Goal: Task Accomplishment & Management: Manage account settings

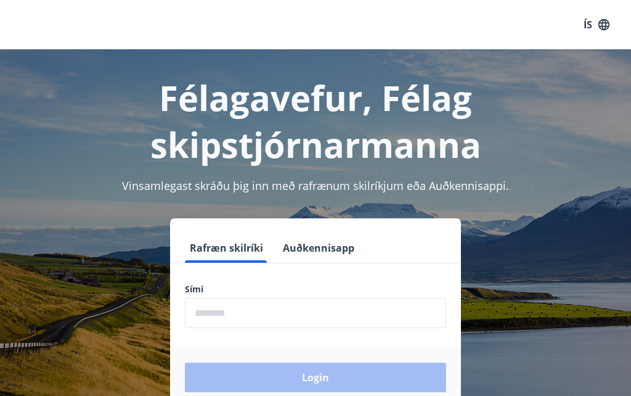
click at [388, 319] on input "phone" at bounding box center [315, 313] width 261 height 30
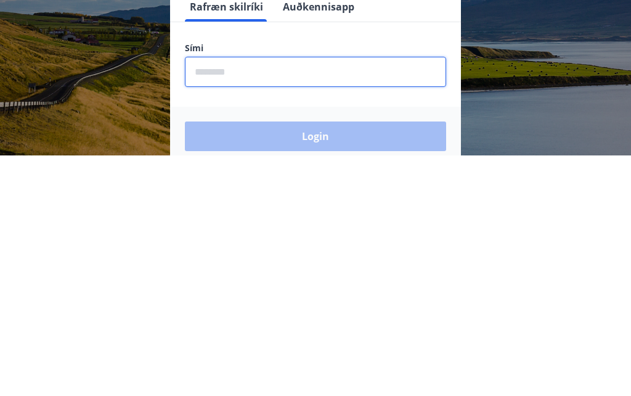
type input "********"
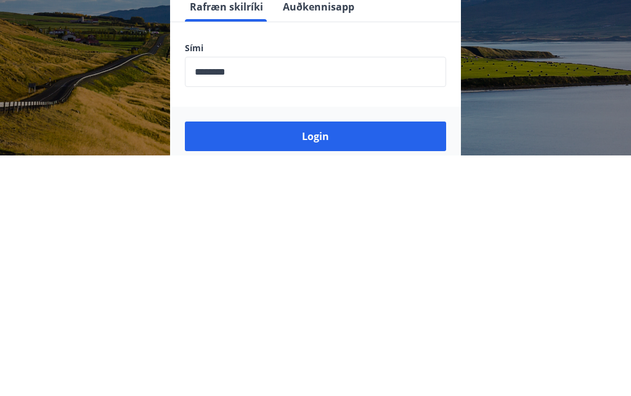
scroll to position [207, 0]
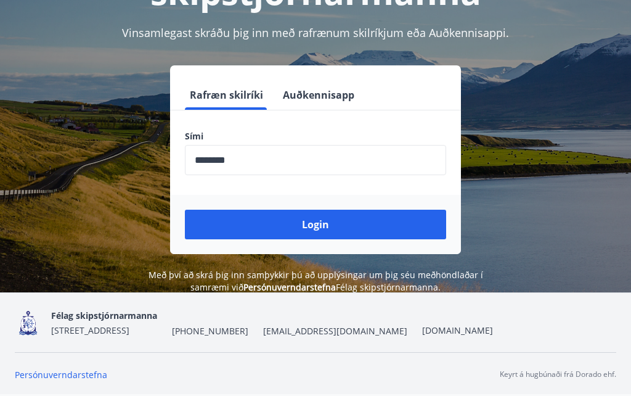
click at [372, 210] on button "Login" at bounding box center [315, 225] width 261 height 30
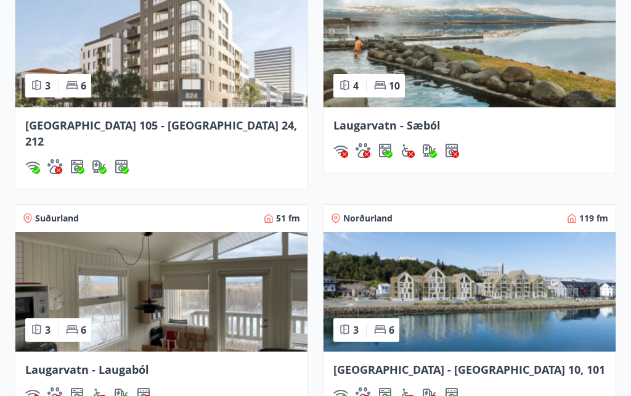
scroll to position [960, 0]
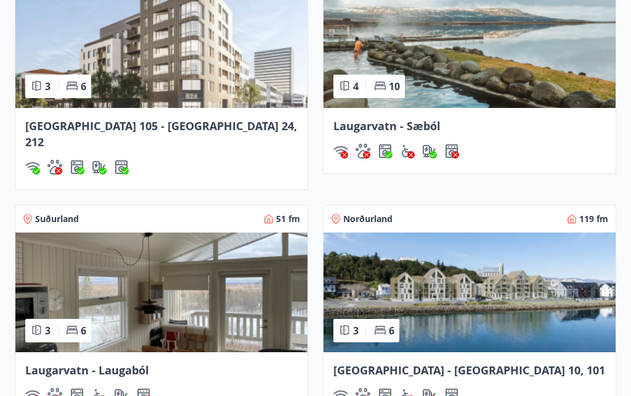
click at [528, 304] on img at bounding box center [470, 292] width 292 height 120
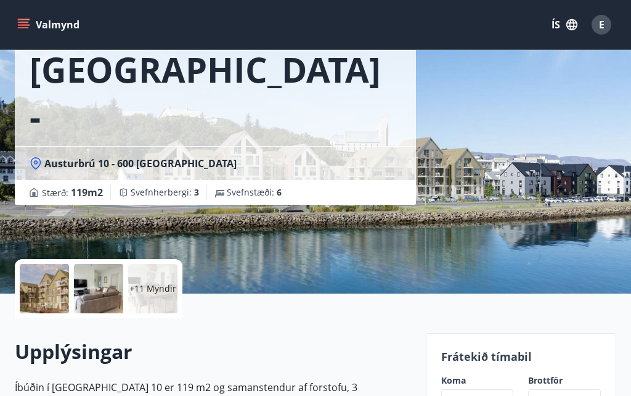
scroll to position [87, 0]
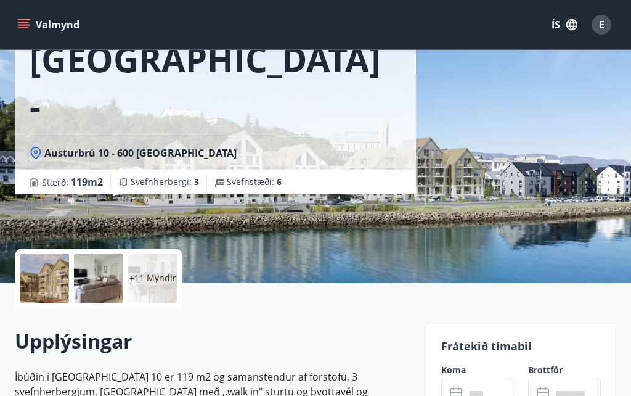
click at [485, 395] on input "text" at bounding box center [489, 394] width 49 height 30
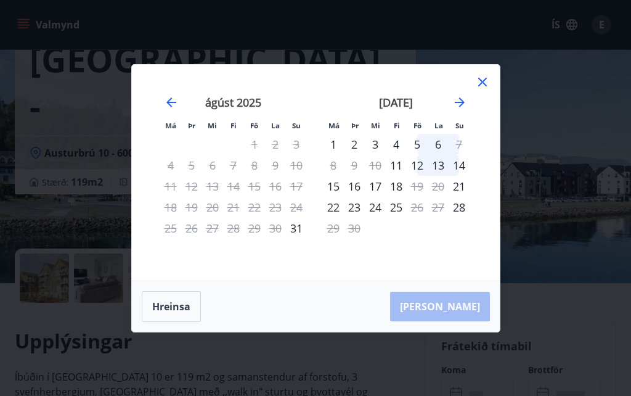
click at [462, 107] on icon "Move forward to switch to the next month." at bounding box center [460, 102] width 10 height 10
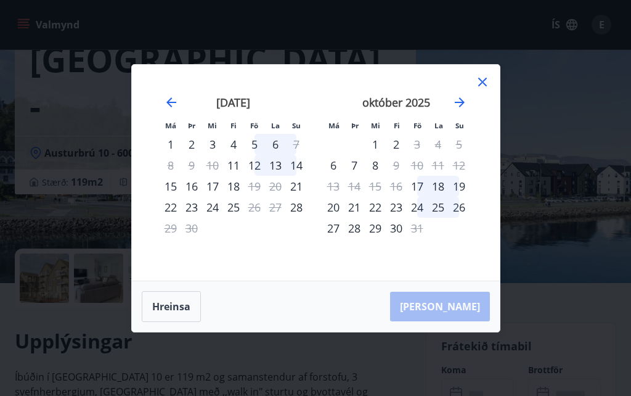
click at [464, 110] on icon "Move forward to switch to the next month." at bounding box center [459, 102] width 15 height 15
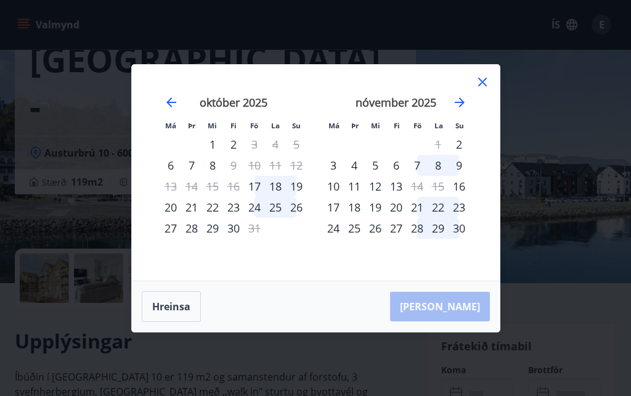
click at [488, 89] on icon at bounding box center [482, 82] width 15 height 15
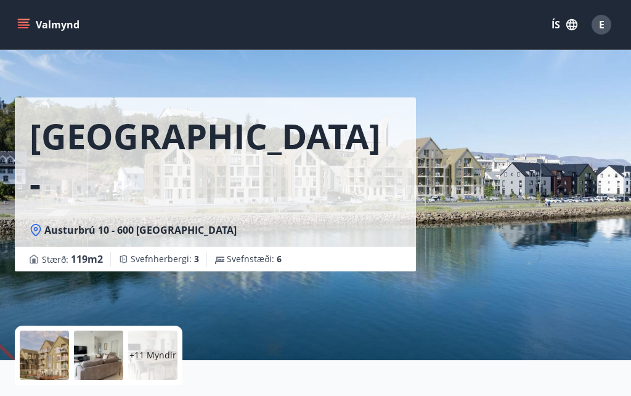
scroll to position [7, 0]
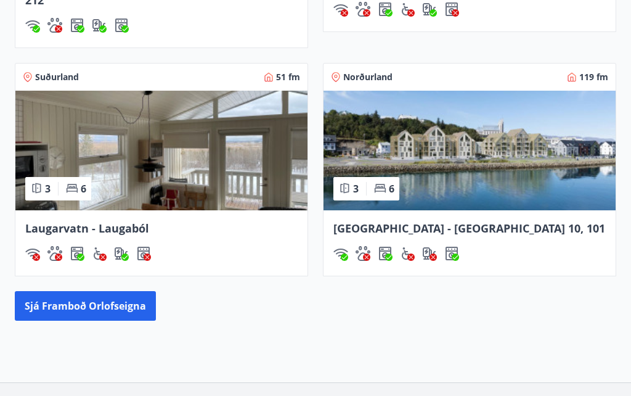
scroll to position [1123, 0]
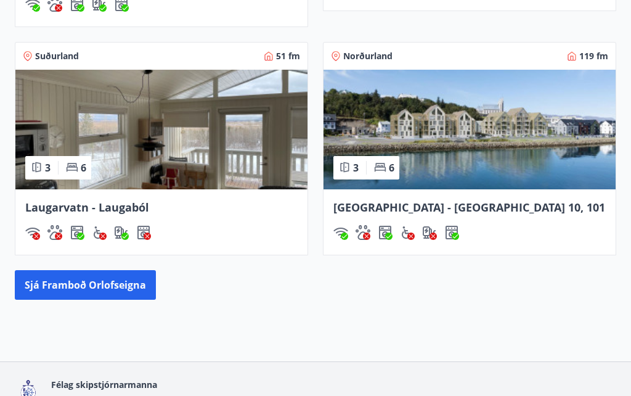
click at [79, 272] on button "Sjá framboð orlofseigna" at bounding box center [85, 285] width 141 height 30
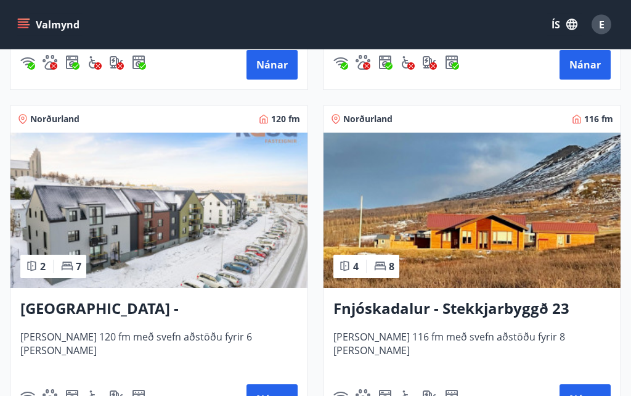
scroll to position [2182, 0]
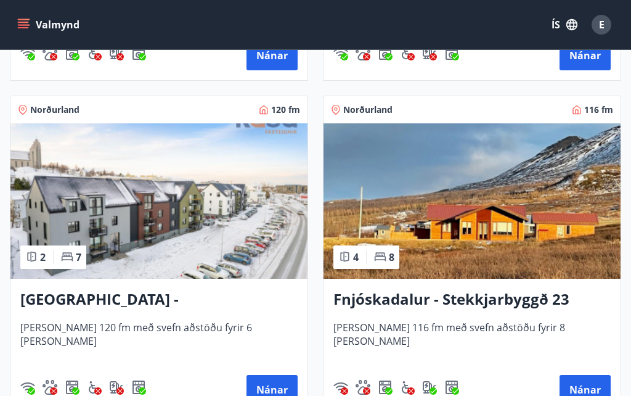
click at [279, 388] on button "Nánar" at bounding box center [272, 390] width 51 height 30
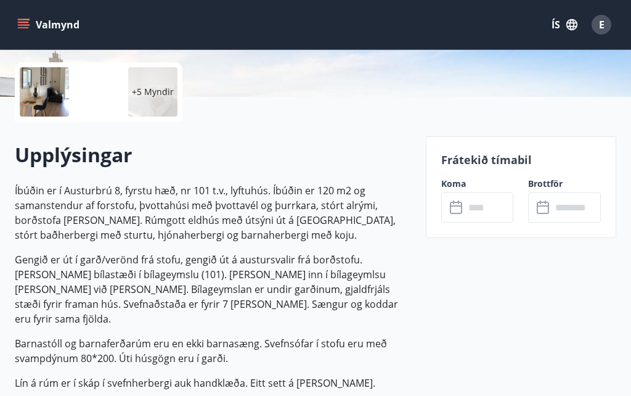
scroll to position [274, 0]
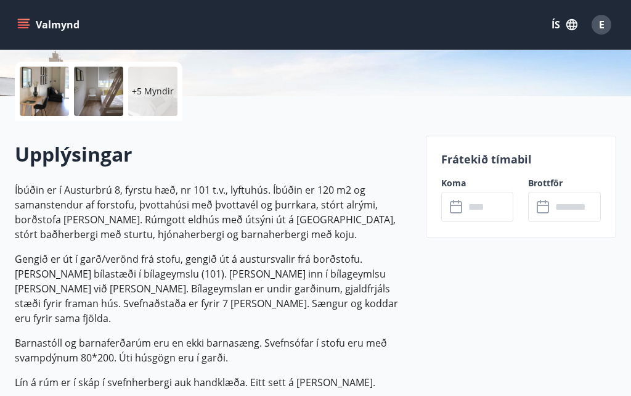
click at [480, 203] on input "text" at bounding box center [489, 207] width 49 height 30
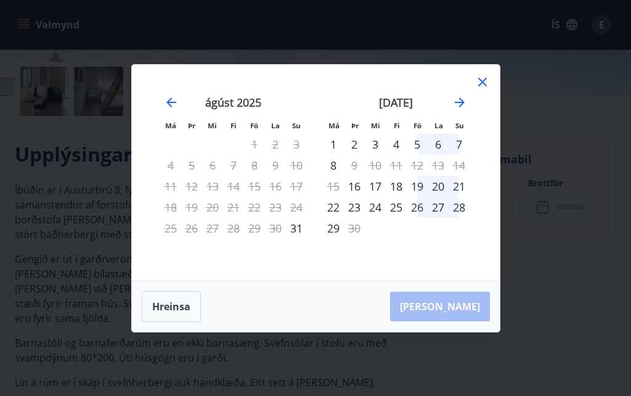
click at [467, 110] on icon "Move forward to switch to the next month." at bounding box center [459, 102] width 15 height 15
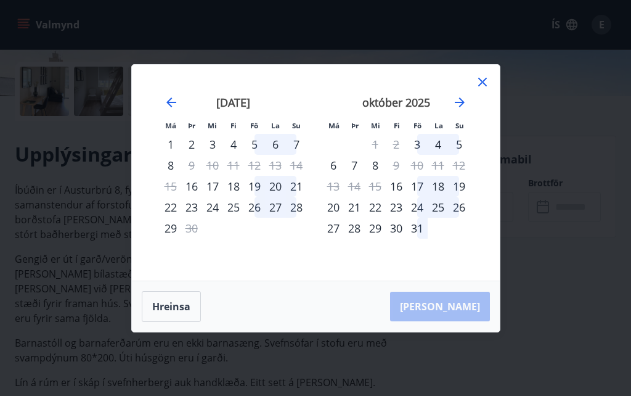
click at [464, 110] on icon "Move forward to switch to the next month." at bounding box center [459, 102] width 15 height 15
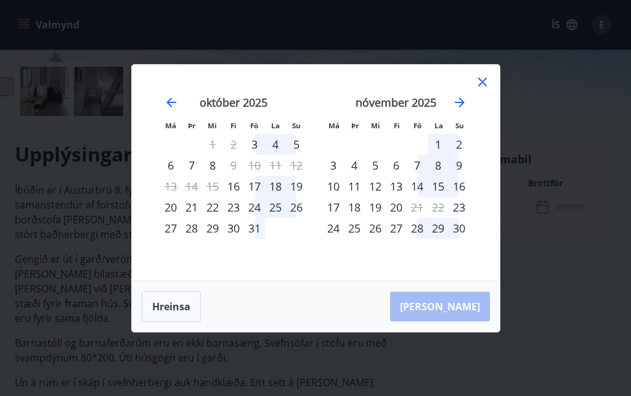
click at [424, 197] on div "14" at bounding box center [417, 186] width 21 height 21
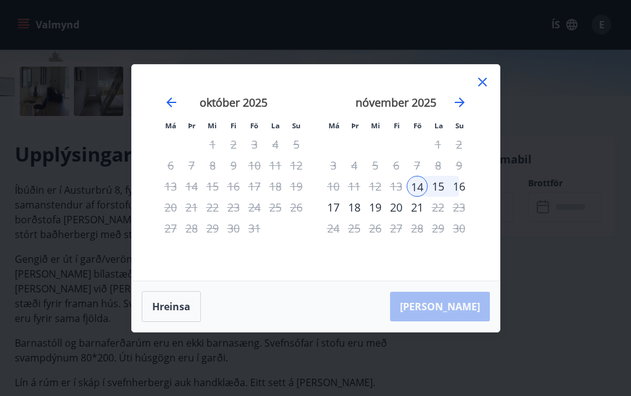
click at [445, 197] on div "15" at bounding box center [438, 186] width 21 height 21
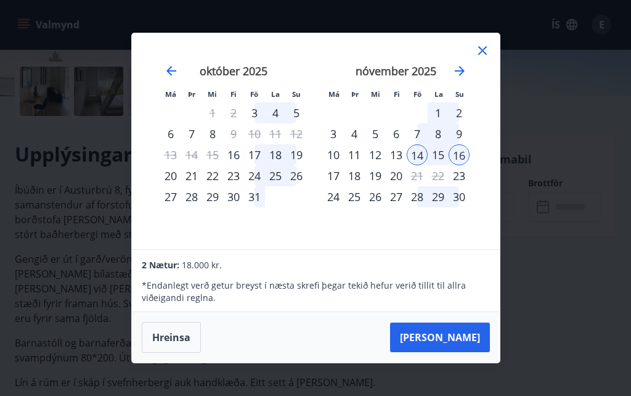
click at [441, 165] on div "15" at bounding box center [438, 154] width 21 height 21
click at [343, 186] on div "17" at bounding box center [333, 175] width 21 height 21
click at [465, 165] on div "16" at bounding box center [459, 154] width 21 height 21
click at [425, 165] on div "14" at bounding box center [417, 154] width 21 height 21
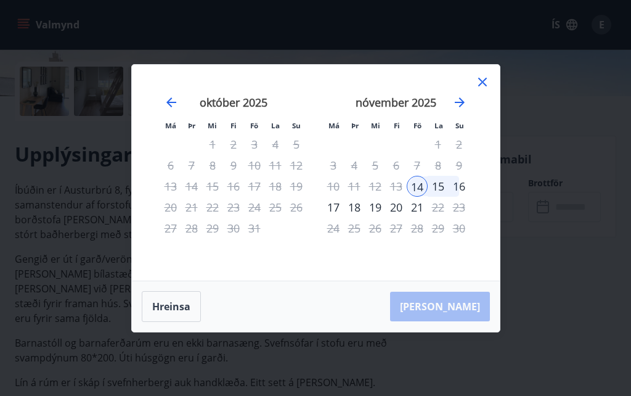
click at [462, 197] on div "16" at bounding box center [459, 186] width 21 height 21
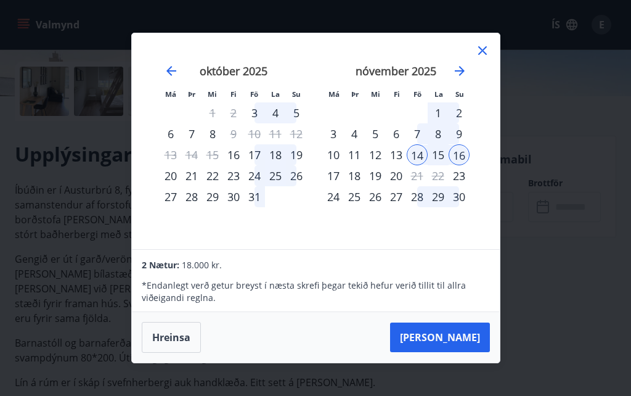
click at [488, 58] on icon at bounding box center [482, 50] width 15 height 15
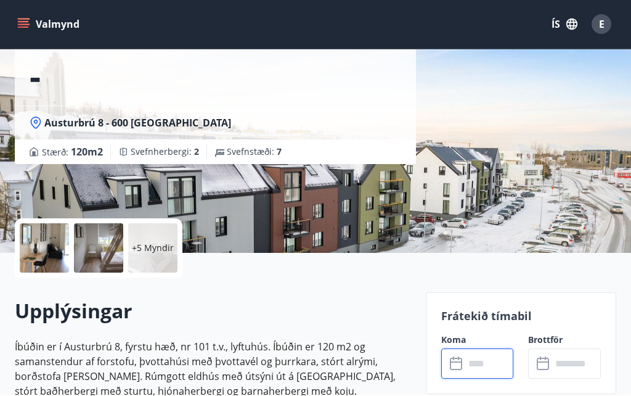
scroll to position [118, 0]
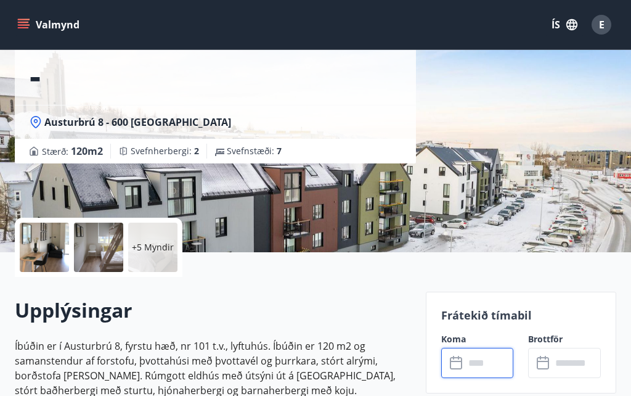
click at [44, 234] on div at bounding box center [44, 247] width 49 height 49
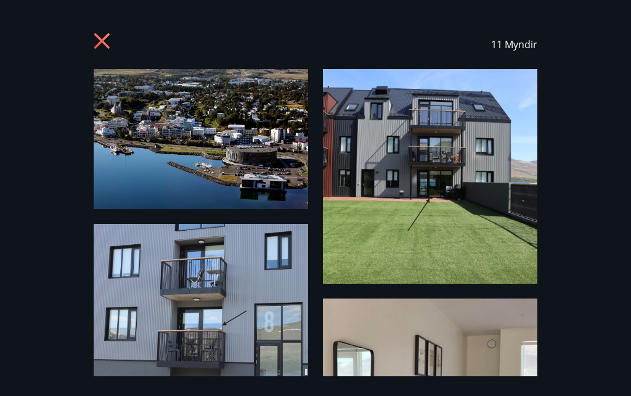
click at [134, 255] on img at bounding box center [201, 318] width 215 height 188
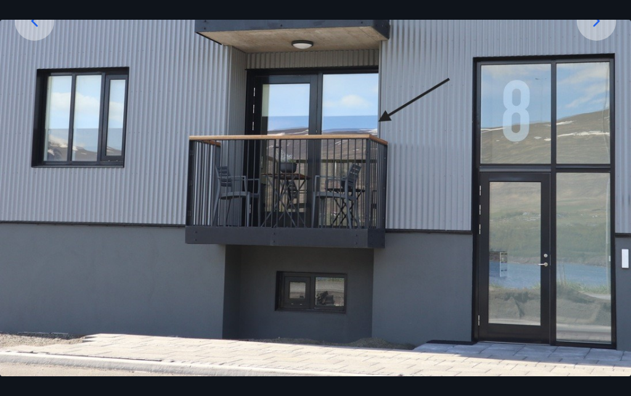
scroll to position [246, 0]
click at [593, 31] on icon at bounding box center [597, 21] width 20 height 20
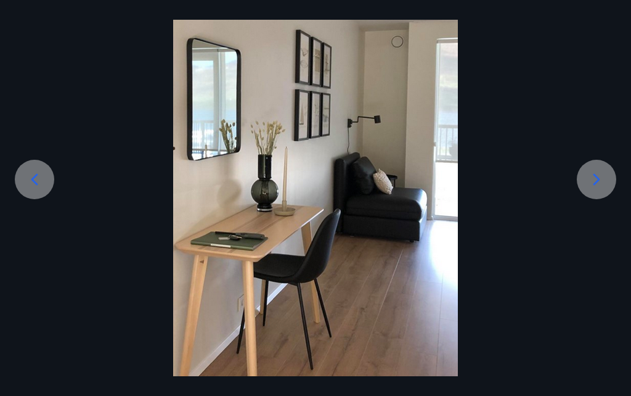
scroll to position [88, 0]
click at [609, 199] on div at bounding box center [596, 179] width 39 height 39
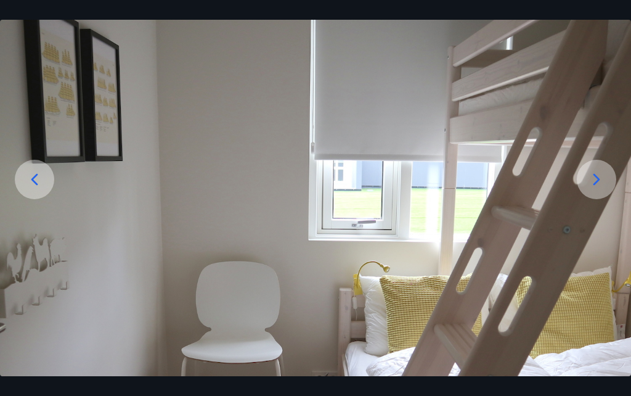
click at [601, 189] on icon at bounding box center [597, 180] width 20 height 20
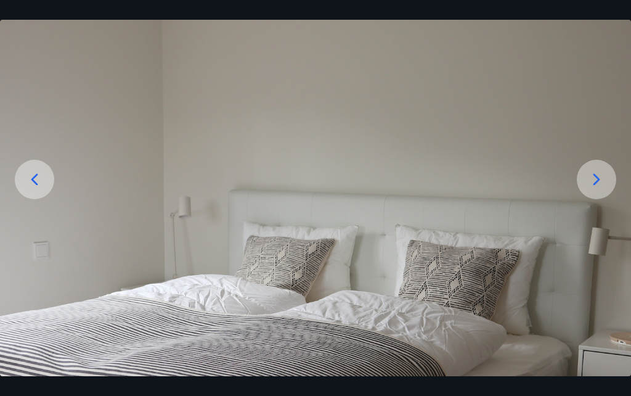
click at [602, 189] on icon at bounding box center [597, 180] width 20 height 20
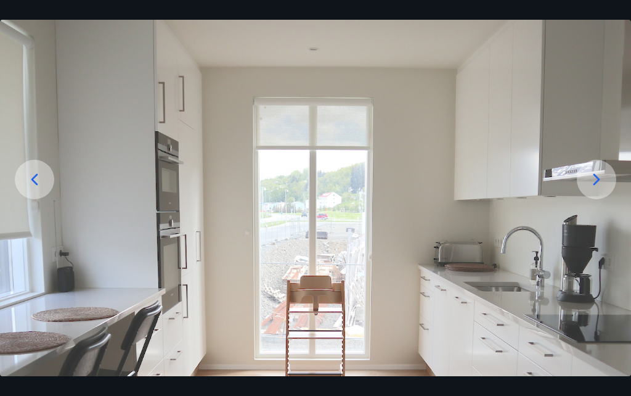
click at [600, 189] on icon at bounding box center [597, 180] width 20 height 20
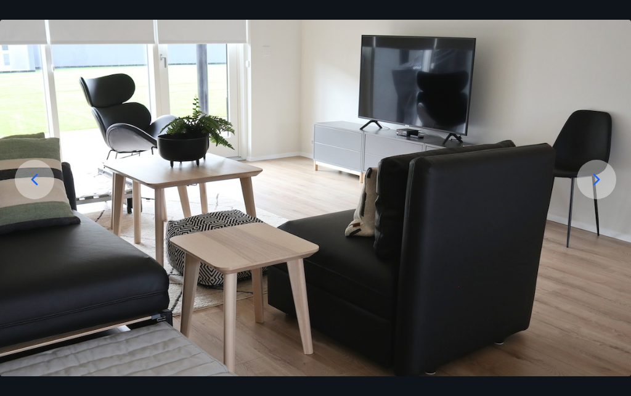
click at [600, 189] on icon at bounding box center [597, 180] width 20 height 20
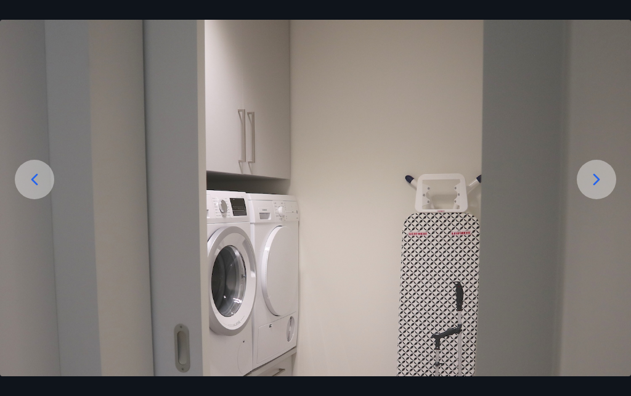
click at [604, 189] on icon at bounding box center [597, 180] width 20 height 20
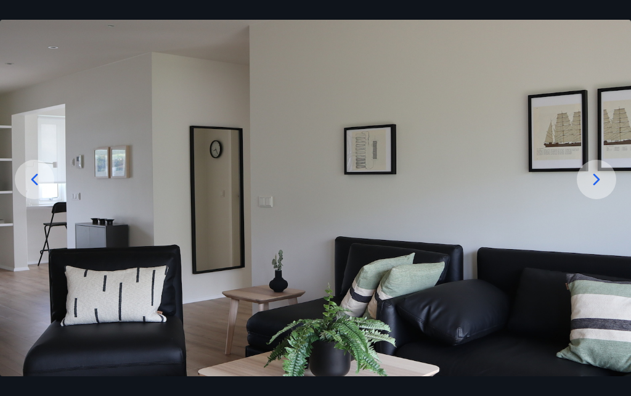
click at [606, 189] on icon at bounding box center [597, 180] width 20 height 20
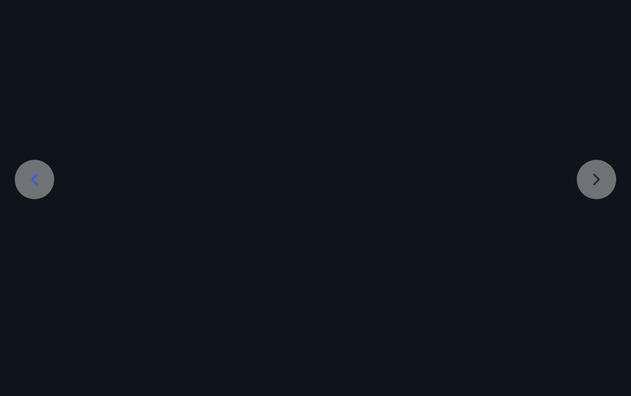
scroll to position [63, 0]
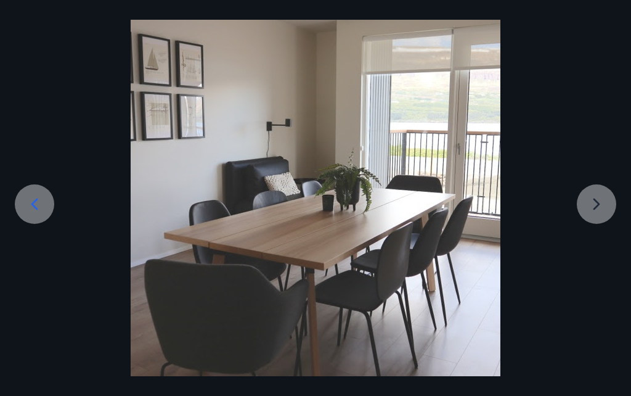
click at [594, 223] on div at bounding box center [315, 191] width 631 height 370
click at [595, 232] on div at bounding box center [315, 191] width 631 height 370
click at [601, 228] on div at bounding box center [315, 191] width 631 height 370
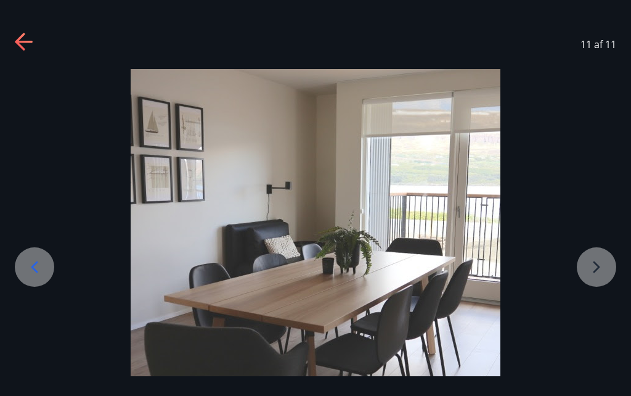
scroll to position [0, 0]
click at [24, 40] on icon at bounding box center [25, 43] width 20 height 20
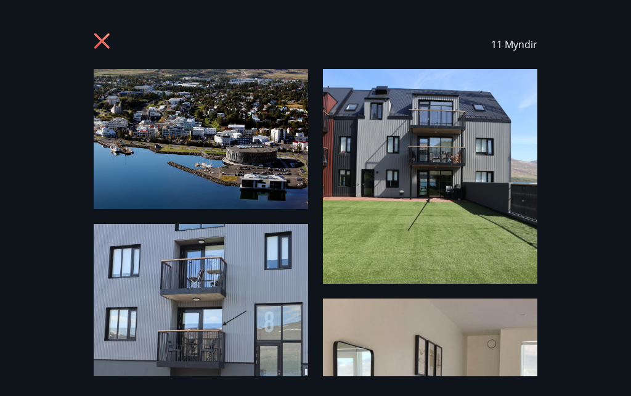
click at [106, 43] on icon at bounding box center [104, 43] width 20 height 20
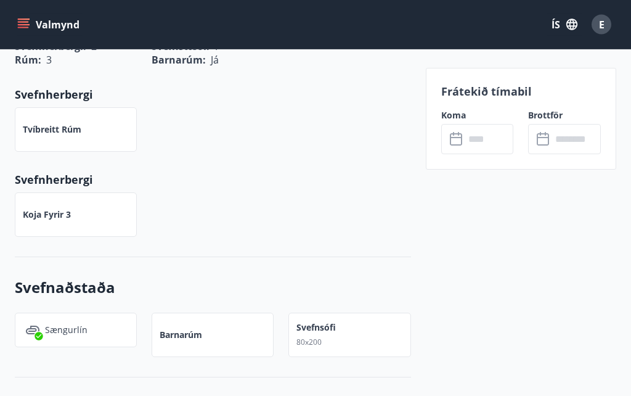
scroll to position [721, 0]
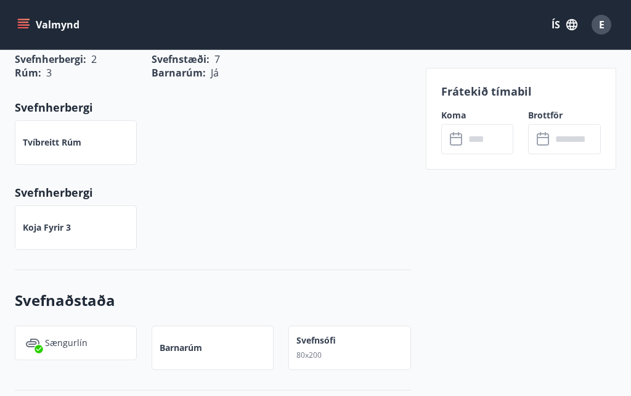
click at [487, 141] on input "text" at bounding box center [489, 139] width 49 height 30
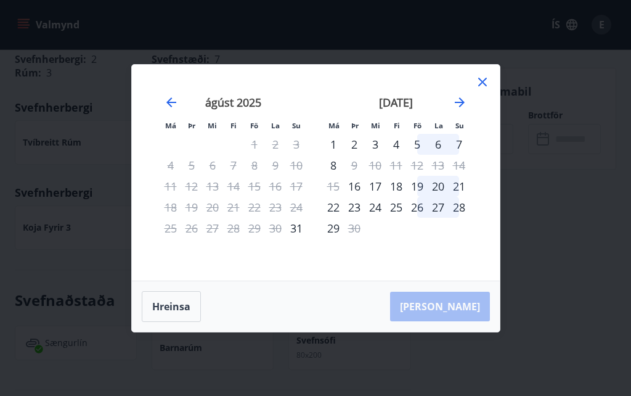
click at [466, 104] on icon "Move forward to switch to the next month." at bounding box center [459, 102] width 15 height 15
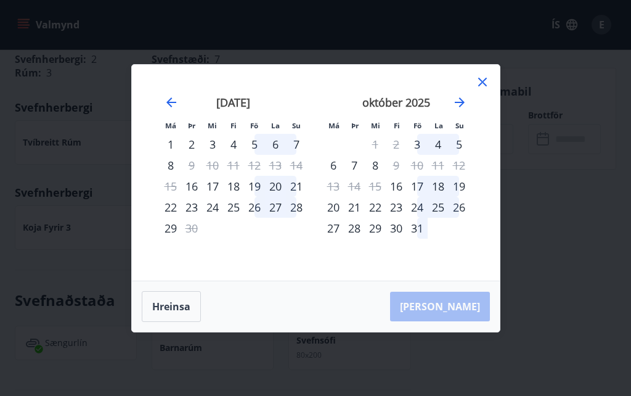
click at [467, 104] on icon "Move forward to switch to the next month." at bounding box center [459, 102] width 15 height 15
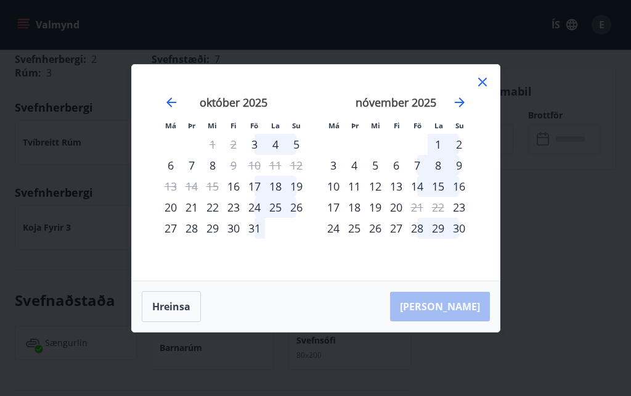
click at [427, 188] on div "14" at bounding box center [417, 186] width 21 height 21
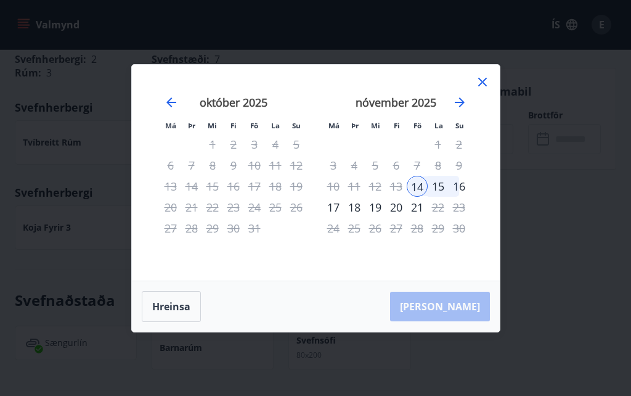
click at [343, 208] on div "17" at bounding box center [333, 207] width 21 height 21
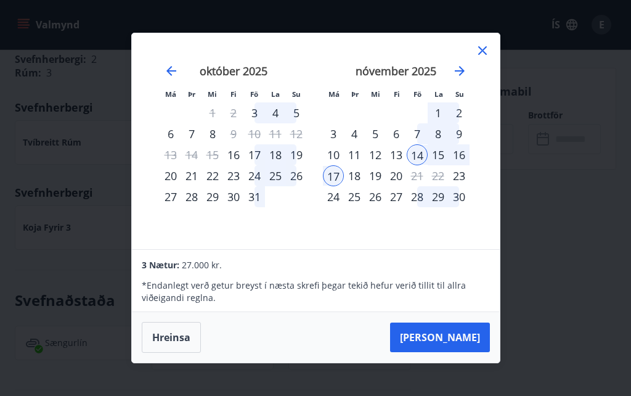
click at [403, 157] on div "13" at bounding box center [396, 154] width 21 height 21
click at [377, 184] on div "19" at bounding box center [375, 175] width 21 height 21
click at [462, 154] on div "16" at bounding box center [459, 154] width 21 height 21
click at [404, 156] on div "13" at bounding box center [396, 154] width 21 height 21
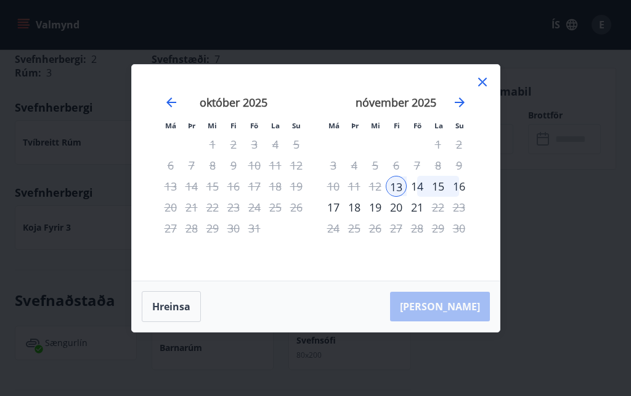
click at [465, 191] on div "16" at bounding box center [459, 186] width 21 height 21
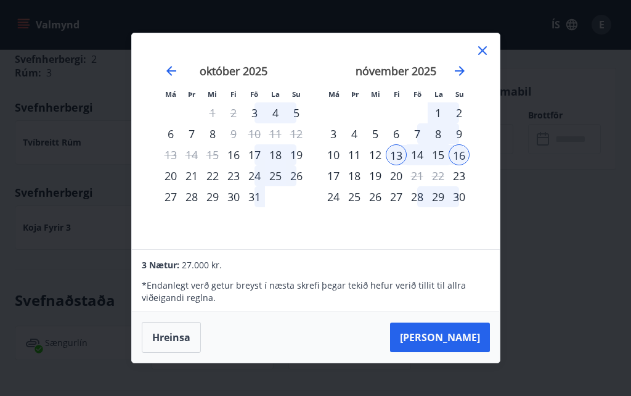
click at [464, 334] on button "[PERSON_NAME]" at bounding box center [440, 337] width 100 height 30
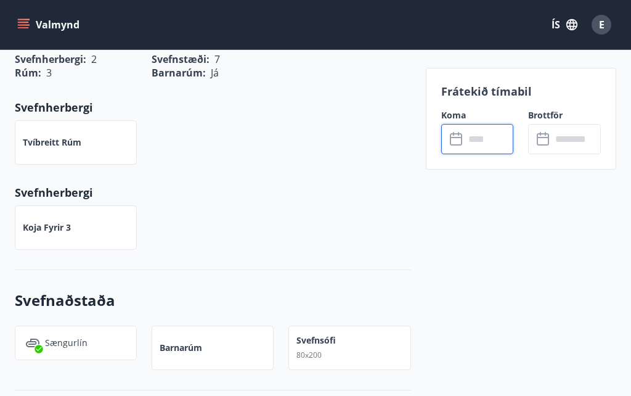
type input "******"
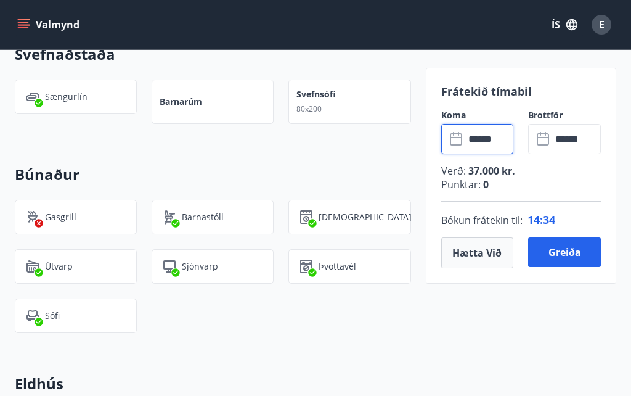
scroll to position [971, 0]
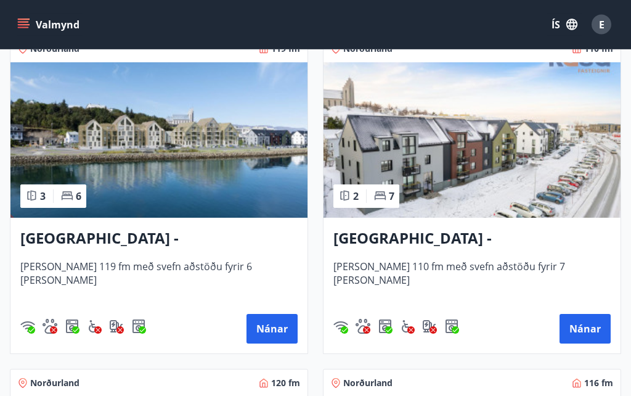
scroll to position [1909, 0]
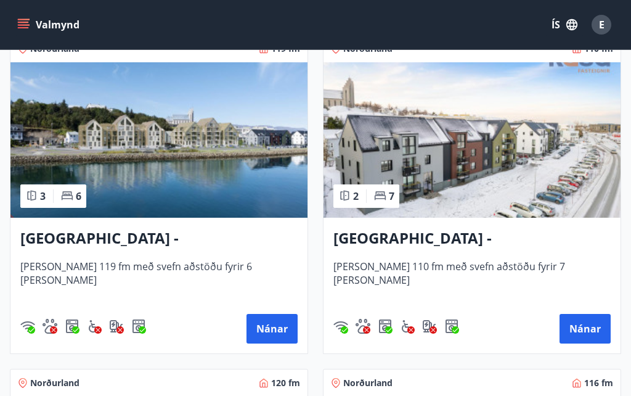
click at [506, 240] on h3 "[GEOGRAPHIC_DATA] - [GEOGRAPHIC_DATA] 8, 102" at bounding box center [472, 238] width 277 height 22
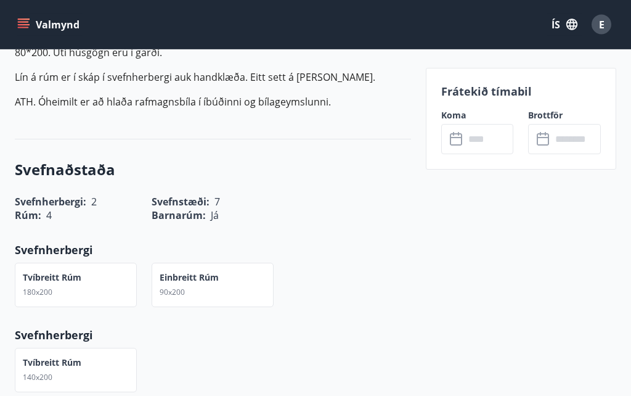
scroll to position [554, 0]
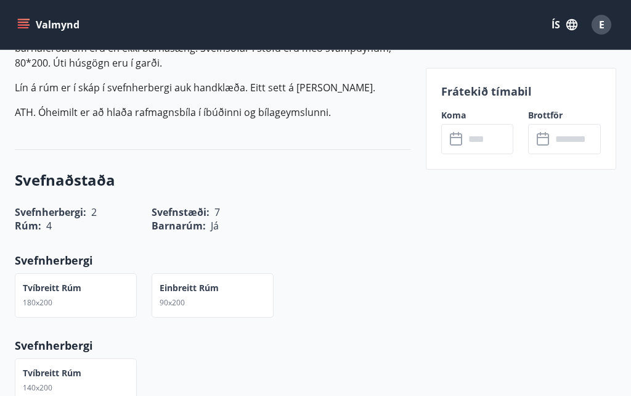
click at [480, 137] on input "text" at bounding box center [489, 139] width 49 height 30
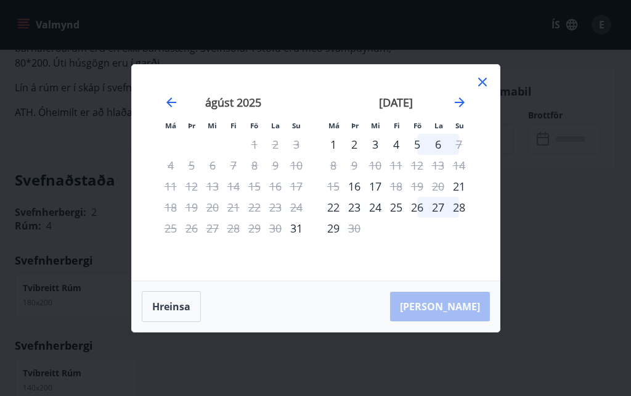
click at [467, 110] on icon "Move forward to switch to the next month." at bounding box center [459, 102] width 15 height 15
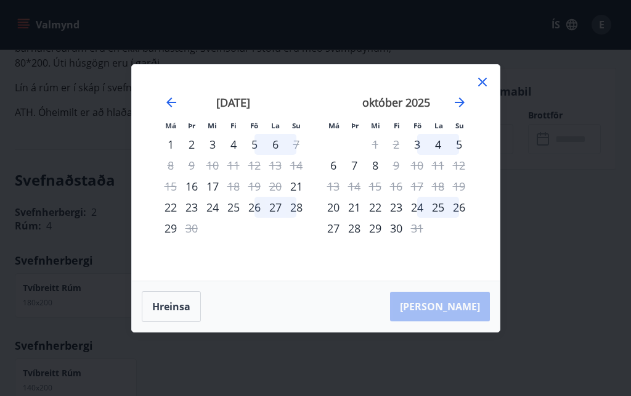
click at [466, 110] on icon "Move forward to switch to the next month." at bounding box center [459, 102] width 15 height 15
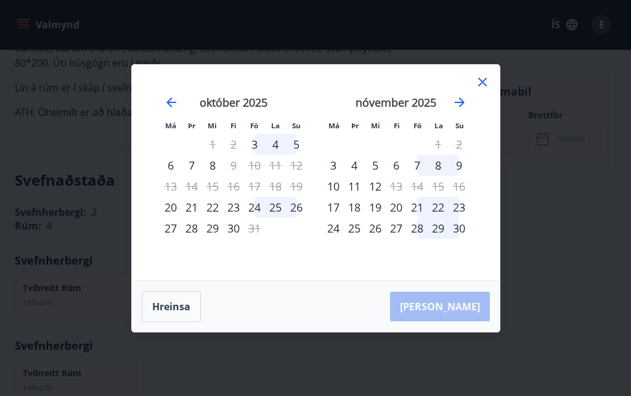
click at [486, 89] on icon at bounding box center [482, 82] width 15 height 15
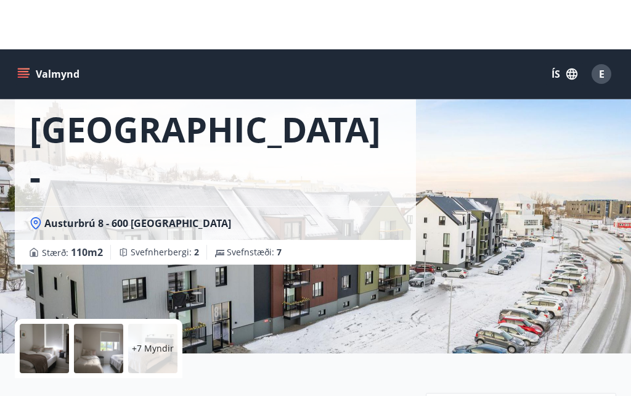
scroll to position [0, 0]
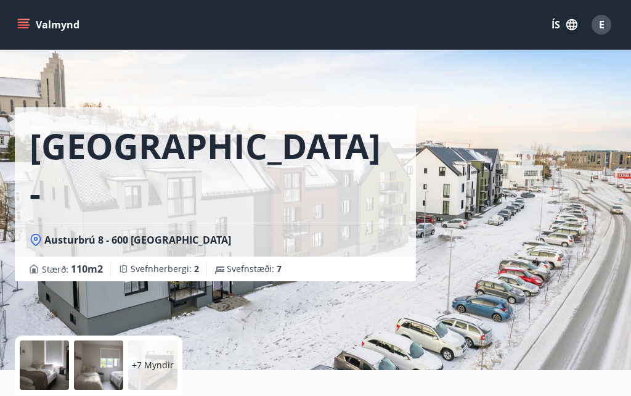
click at [48, 25] on button "Valmynd" at bounding box center [50, 25] width 70 height 22
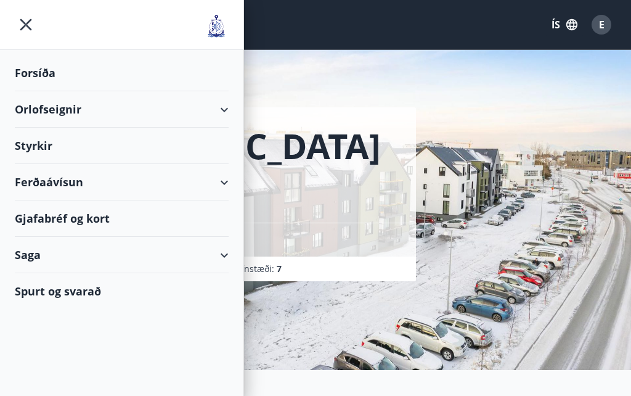
click at [17, 20] on icon "menu" at bounding box center [26, 25] width 22 height 22
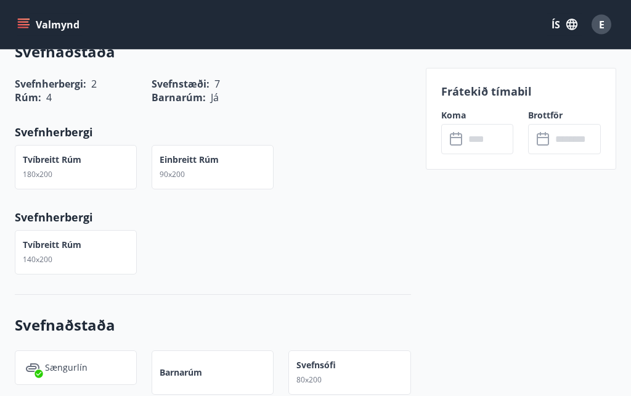
scroll to position [683, 0]
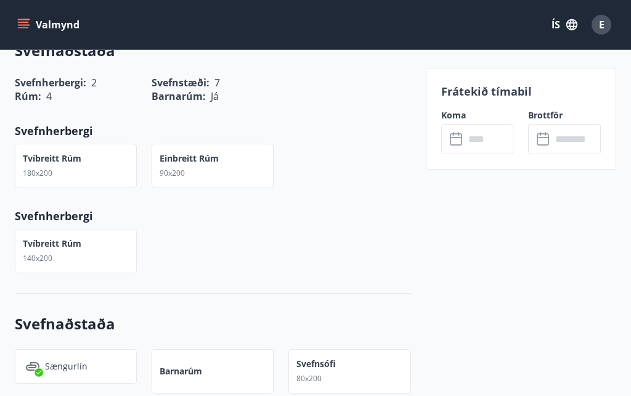
click at [493, 144] on input "text" at bounding box center [489, 139] width 49 height 30
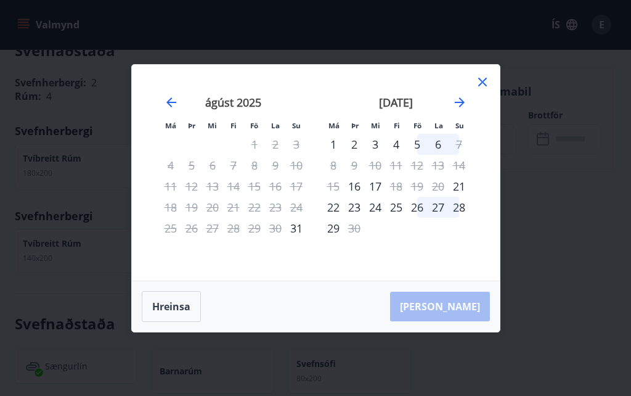
click at [465, 110] on icon "Move forward to switch to the next month." at bounding box center [459, 102] width 15 height 15
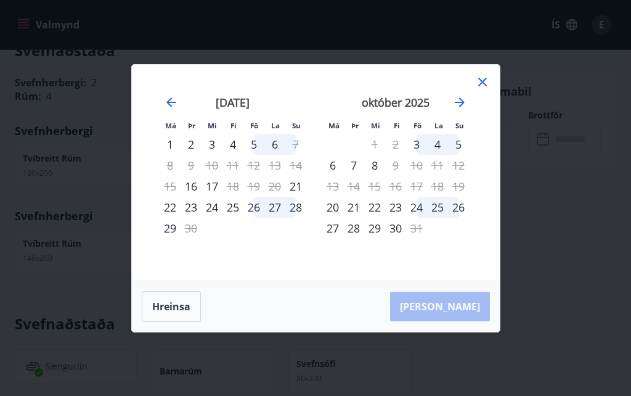
click at [464, 110] on icon "Move forward to switch to the next month." at bounding box center [459, 102] width 15 height 15
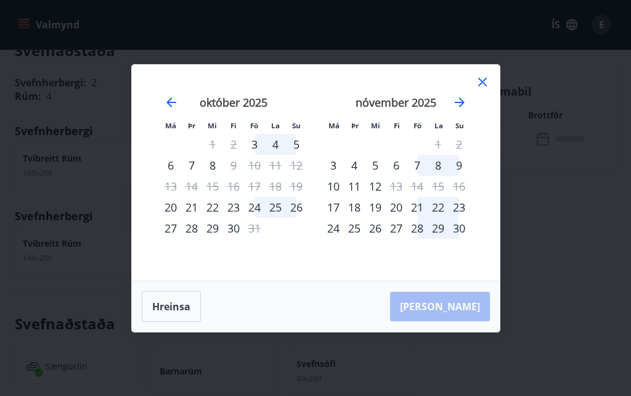
click at [457, 197] on div "16" at bounding box center [459, 186] width 21 height 21
click at [465, 332] on div "[PERSON_NAME]" at bounding box center [316, 306] width 368 height 51
click at [180, 322] on button "Hreinsa" at bounding box center [171, 306] width 59 height 31
click at [162, 322] on button "Hreinsa" at bounding box center [171, 306] width 59 height 31
click at [170, 322] on button "Hreinsa" at bounding box center [171, 306] width 59 height 31
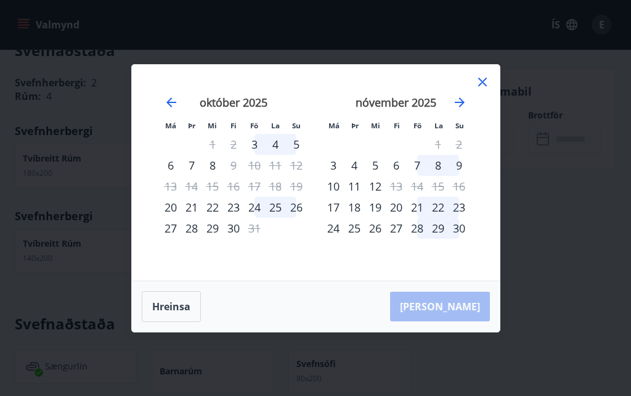
click at [161, 322] on button "Hreinsa" at bounding box center [171, 306] width 59 height 31
click at [160, 322] on button "Hreinsa" at bounding box center [171, 306] width 59 height 31
click at [165, 322] on button "Hreinsa" at bounding box center [171, 306] width 59 height 31
click at [486, 89] on icon at bounding box center [482, 82] width 15 height 15
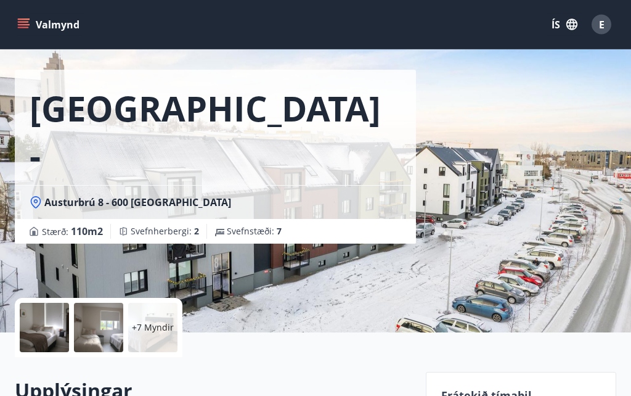
scroll to position [0, 0]
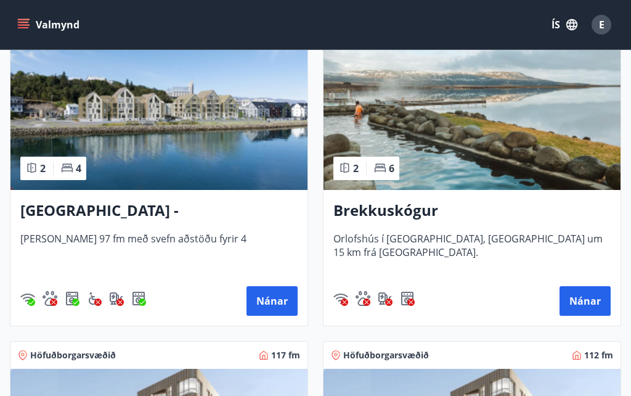
scroll to position [277, 0]
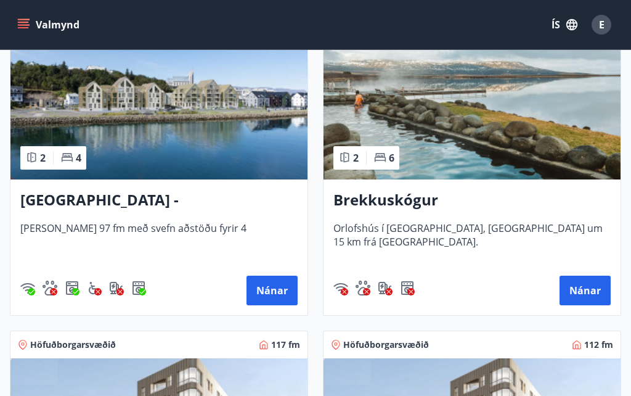
click at [267, 285] on button "Nánar" at bounding box center [272, 291] width 51 height 30
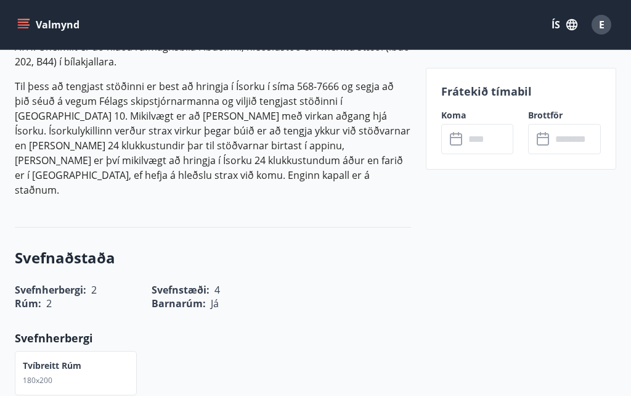
scroll to position [589, 0]
click at [485, 140] on input "text" at bounding box center [489, 139] width 49 height 30
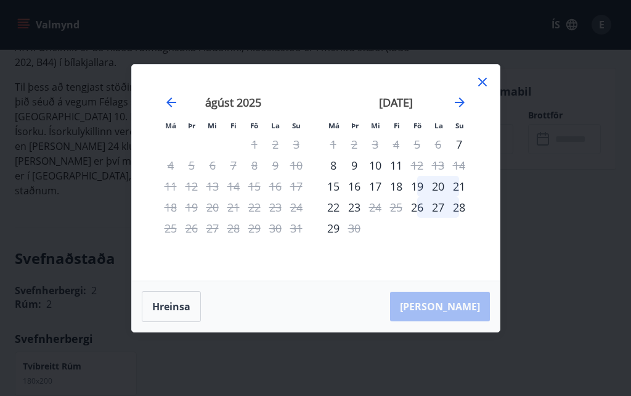
click at [467, 110] on icon "Move forward to switch to the next month." at bounding box center [459, 102] width 15 height 15
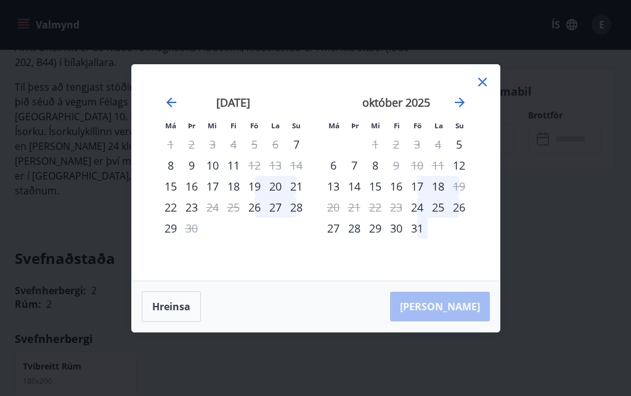
click at [465, 110] on icon "Move forward to switch to the next month." at bounding box center [459, 102] width 15 height 15
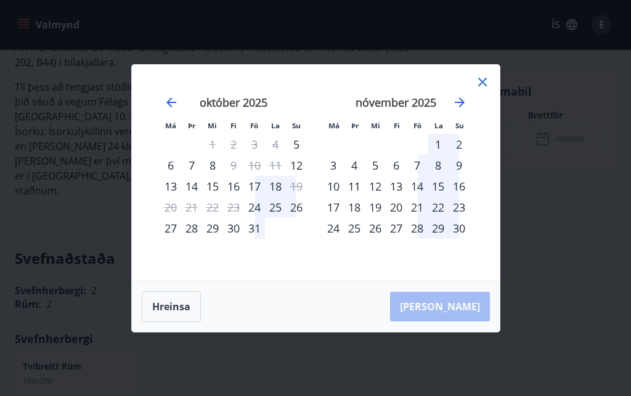
click at [404, 197] on div "13" at bounding box center [396, 186] width 21 height 21
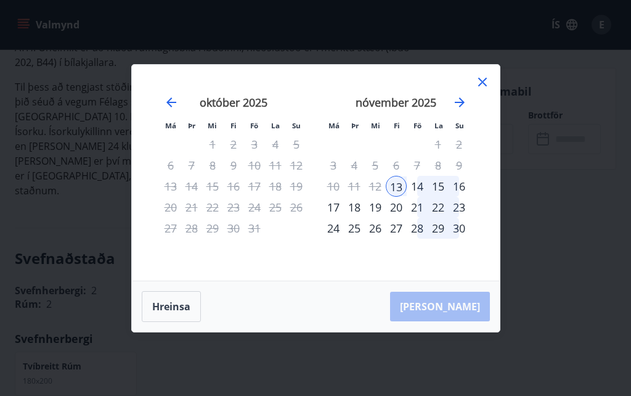
click at [462, 197] on div "16" at bounding box center [459, 186] width 21 height 21
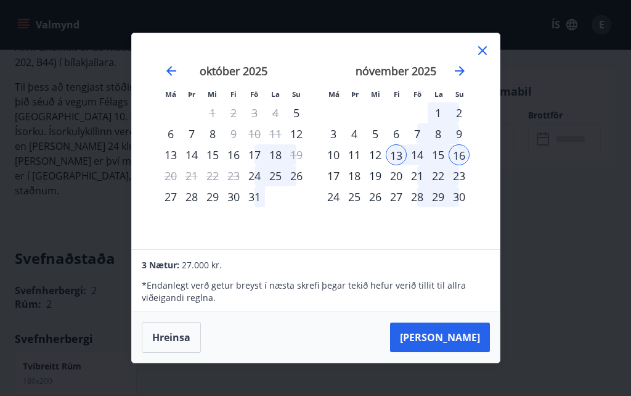
click at [469, 352] on button "[PERSON_NAME]" at bounding box center [440, 337] width 100 height 30
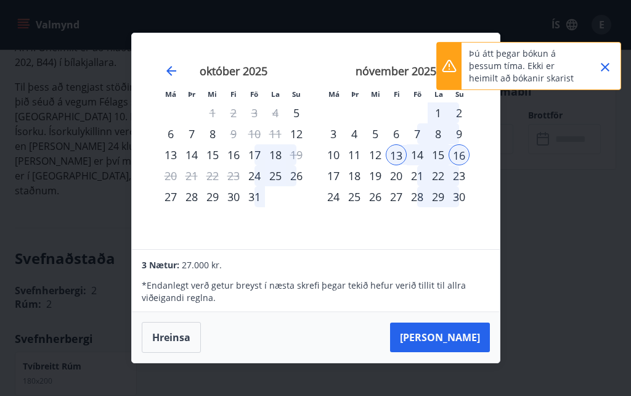
click at [610, 69] on icon "Close" at bounding box center [605, 67] width 15 height 15
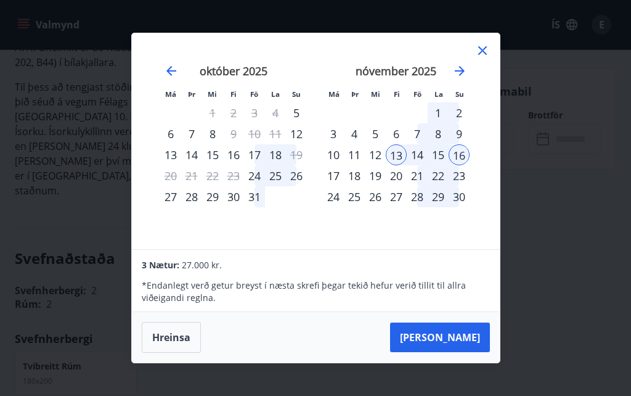
click at [483, 58] on icon at bounding box center [482, 50] width 15 height 15
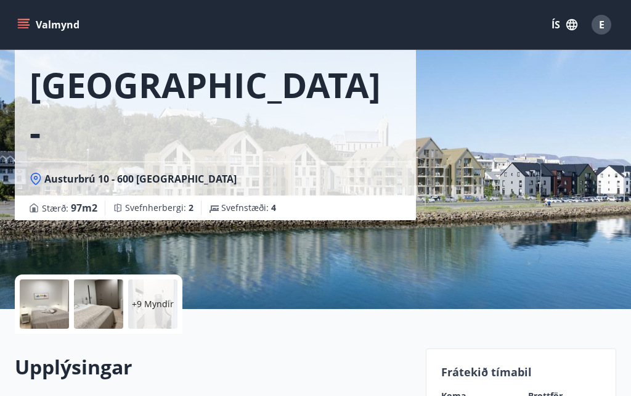
scroll to position [0, 0]
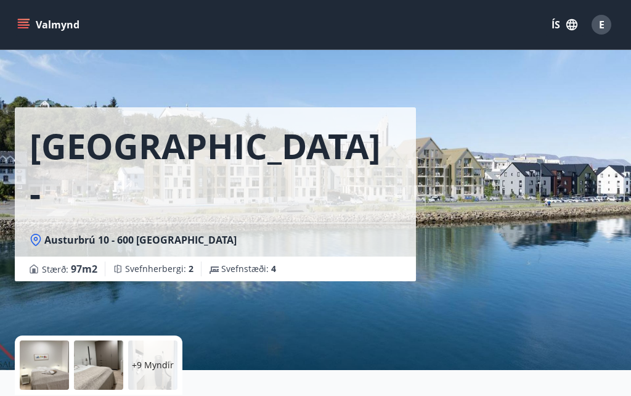
click at [28, 26] on icon "menu" at bounding box center [23, 24] width 12 height 12
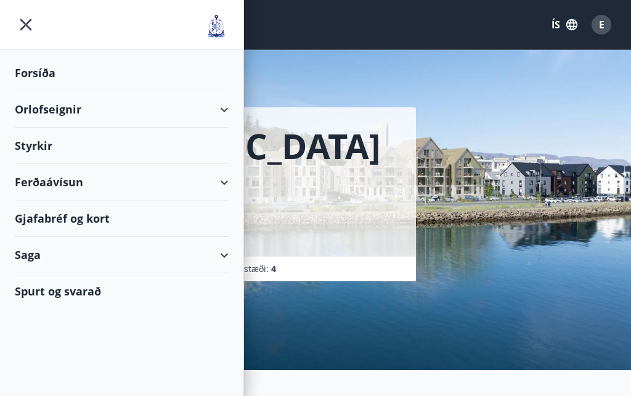
click at [22, 28] on icon "menu" at bounding box center [26, 25] width 12 height 12
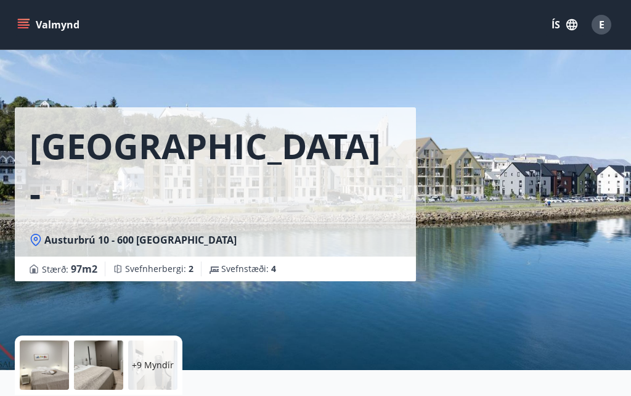
click at [603, 23] on span "E" at bounding box center [602, 25] width 6 height 14
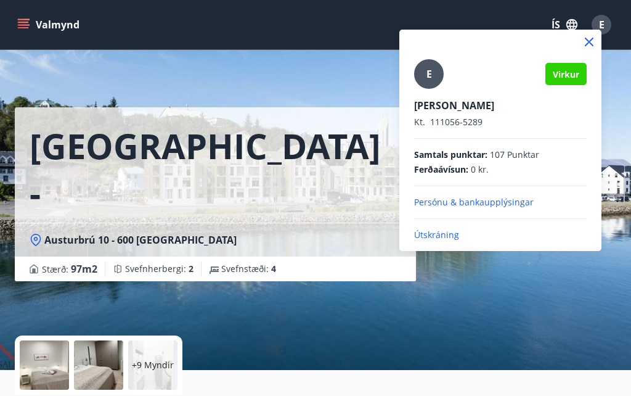
click at [567, 121] on p "Kt. 111056-5289" at bounding box center [500, 122] width 173 height 12
click at [594, 44] on icon at bounding box center [589, 42] width 15 height 15
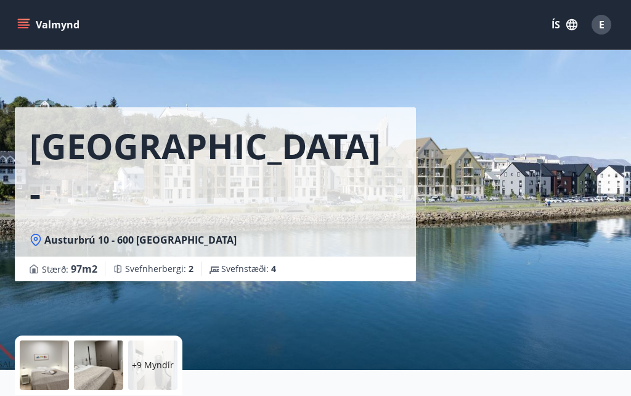
click at [31, 27] on button "Valmynd" at bounding box center [50, 25] width 70 height 22
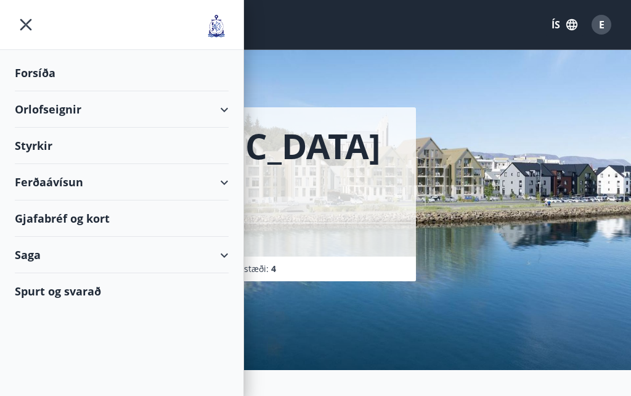
click at [227, 110] on div "Orlofseignir" at bounding box center [122, 109] width 214 height 36
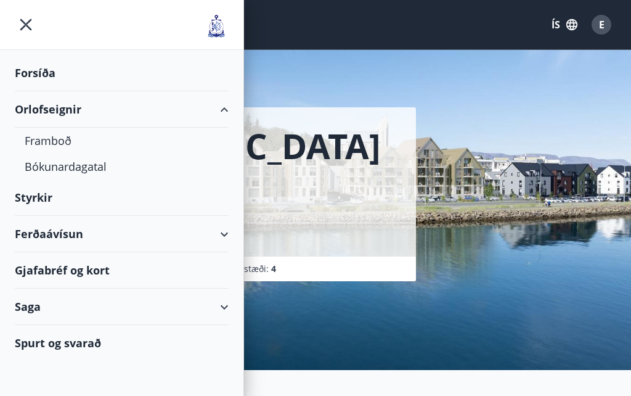
click at [227, 311] on div "Saga" at bounding box center [122, 307] width 214 height 36
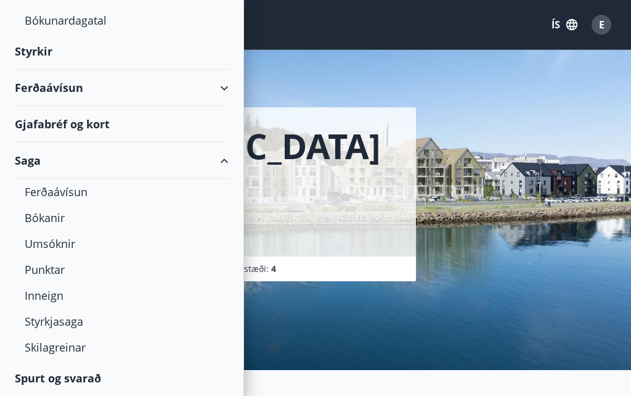
scroll to position [146, 0]
click at [70, 217] on div "Bókanir" at bounding box center [122, 218] width 194 height 26
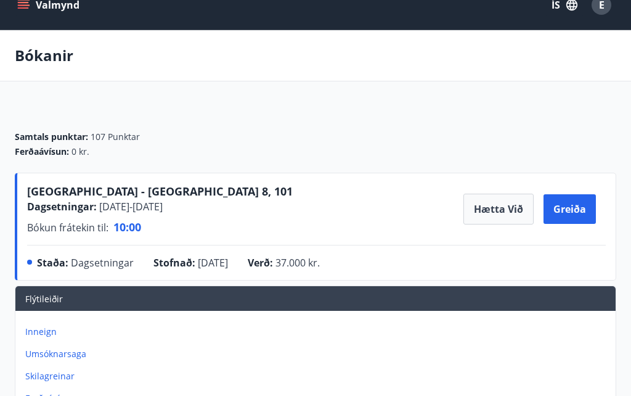
scroll to position [20, 0]
click at [509, 213] on button "Hætta við" at bounding box center [499, 209] width 70 height 31
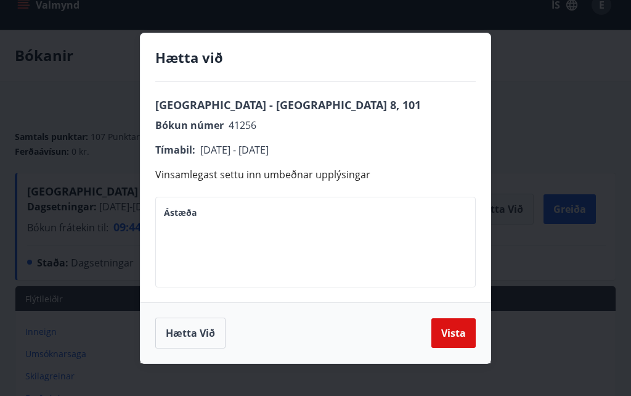
click at [269, 241] on textarea "Ástæða" at bounding box center [315, 242] width 303 height 70
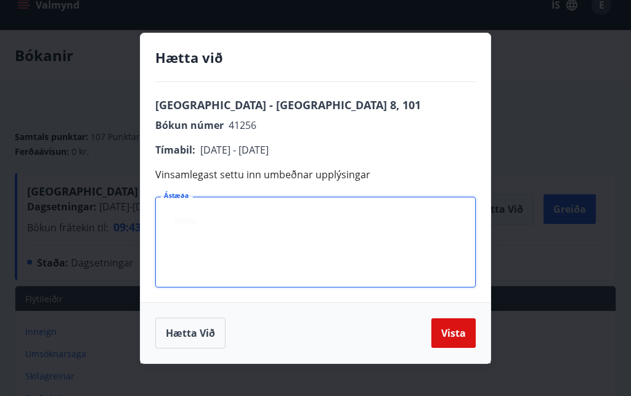
scroll to position [19, 0]
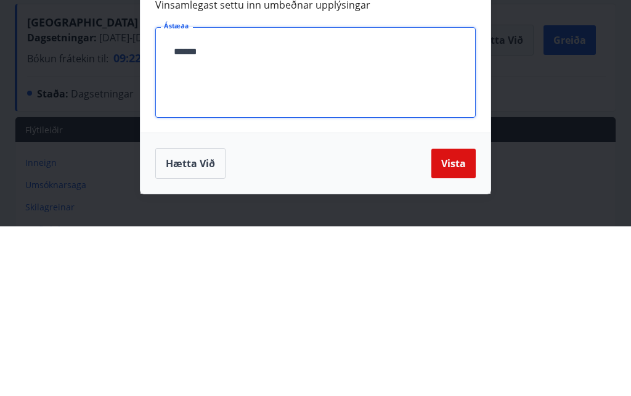
type textarea "****"
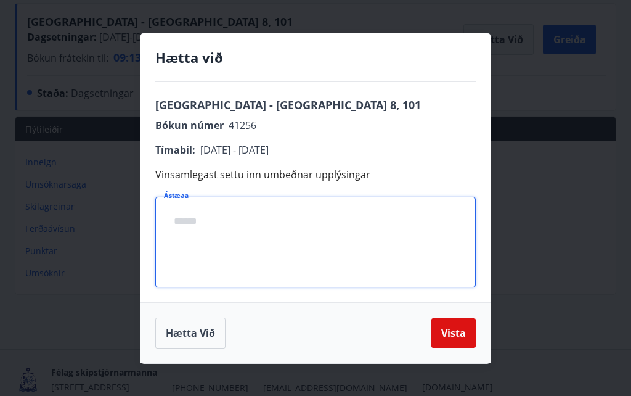
click at [184, 348] on button "Hætta við" at bounding box center [190, 332] width 70 height 31
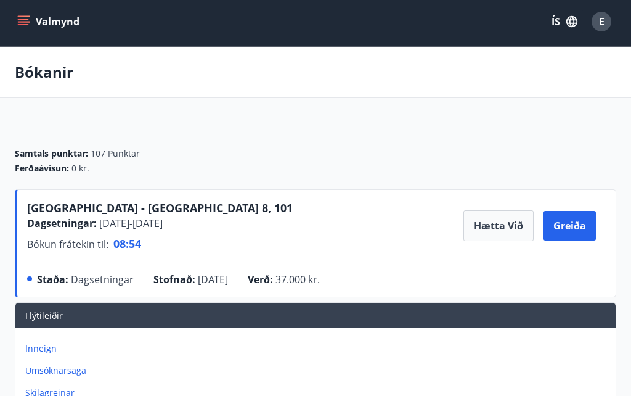
scroll to position [0, 0]
